Goal: Find specific page/section: Find specific page/section

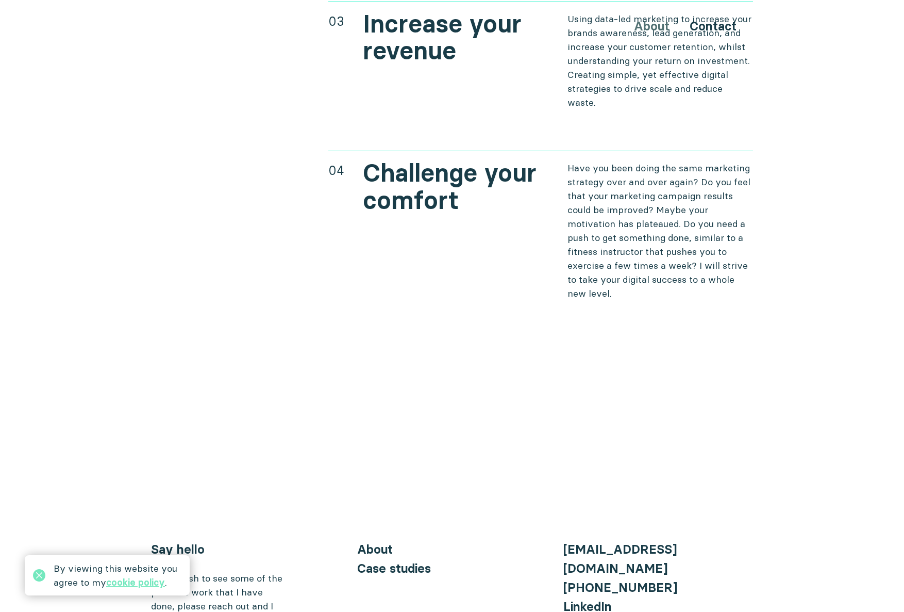
scroll to position [4318, 0]
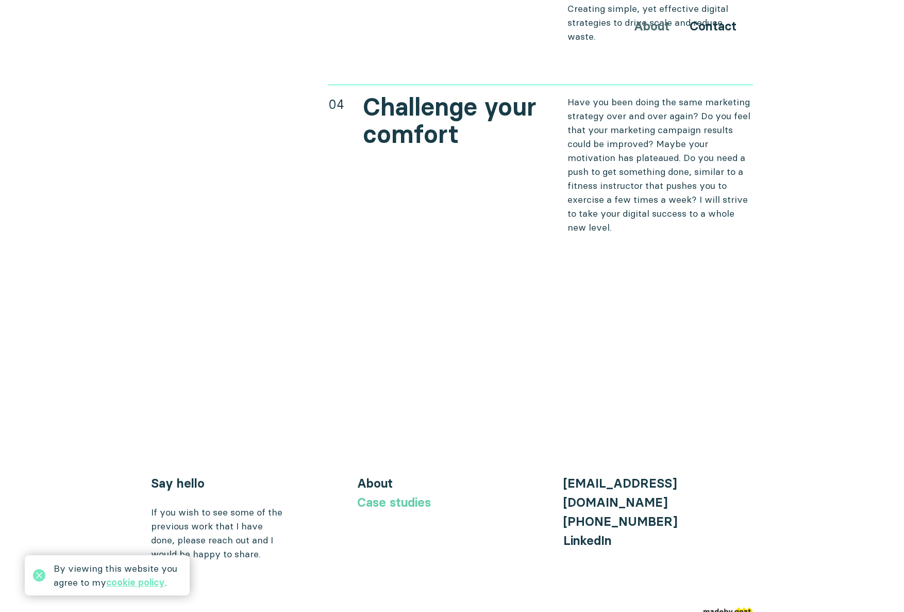
click at [406, 495] on link "Case studies" at bounding box center [394, 502] width 74 height 15
click at [397, 495] on link "Case studies" at bounding box center [394, 502] width 74 height 15
click at [629, 28] on link "Contact" at bounding box center [713, 26] width 47 height 15
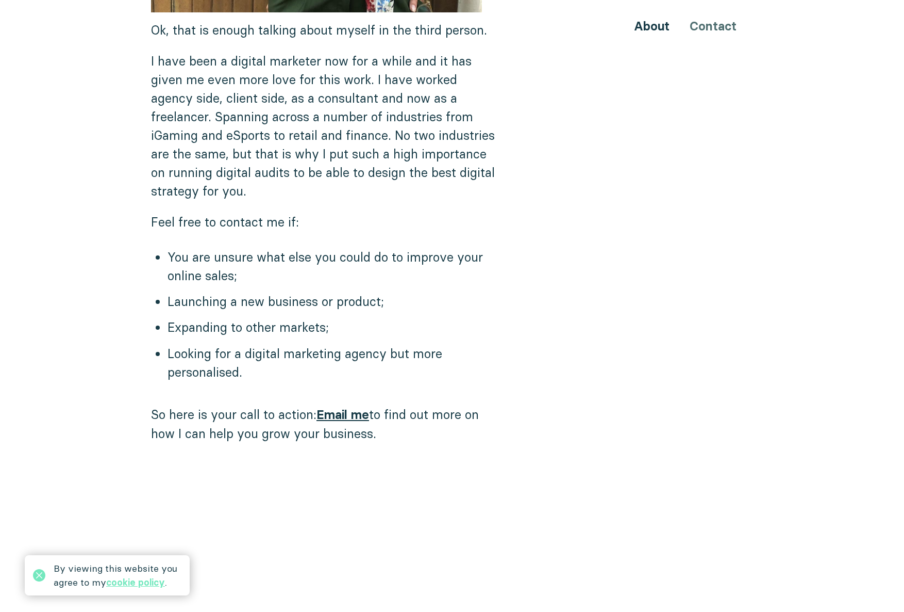
scroll to position [757, 0]
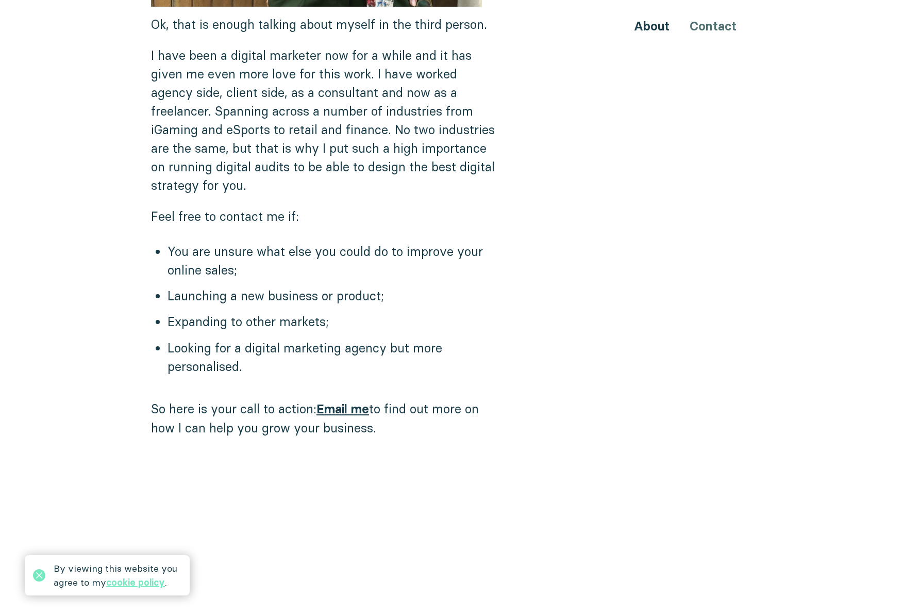
click at [629, 349] on ul "You are unsure what else you could do to improve your online sales; Launching a…" at bounding box center [452, 312] width 602 height 141
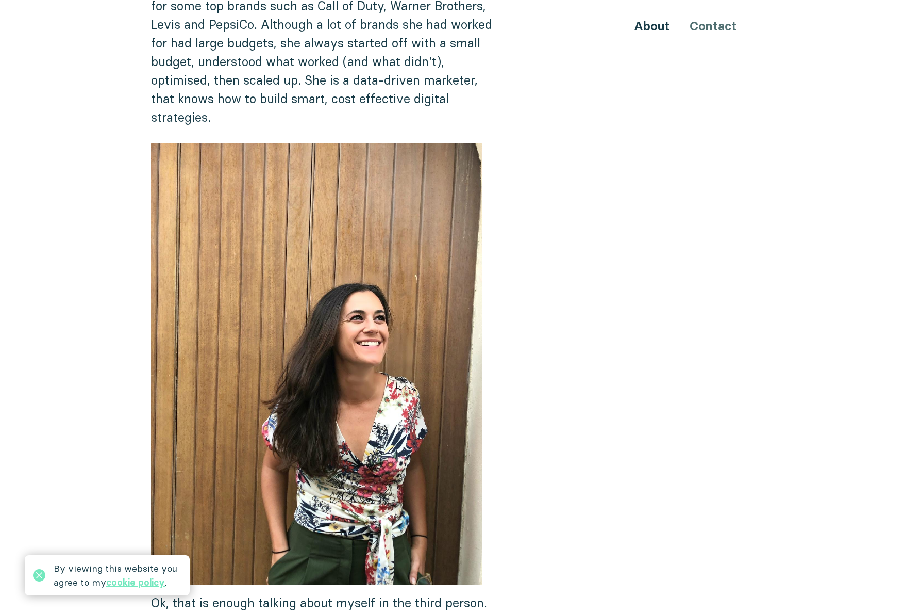
scroll to position [0, 0]
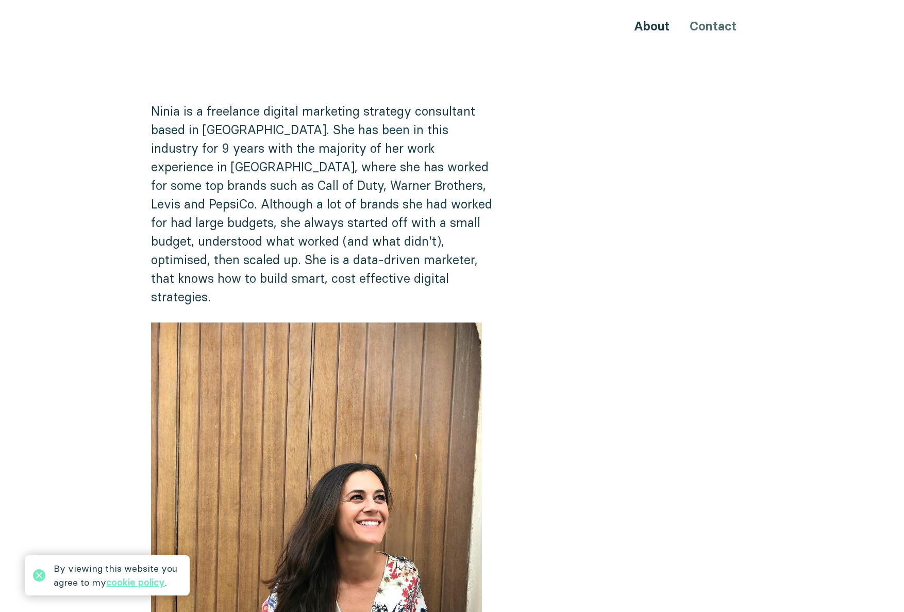
click at [655, 34] on div "About Contact" at bounding box center [452, 26] width 619 height 19
click at [649, 19] on link "About" at bounding box center [652, 26] width 36 height 15
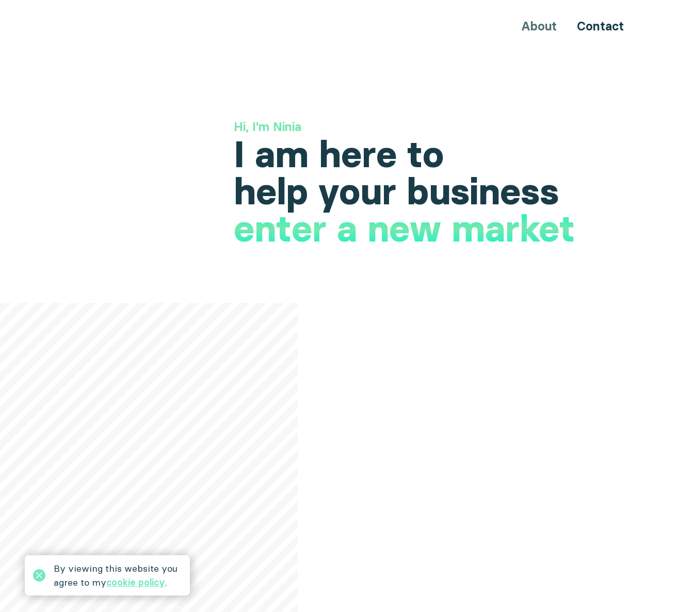
click at [540, 27] on div "About Contact" at bounding box center [338, 26] width 619 height 19
